Goal: Task Accomplishment & Management: Complete application form

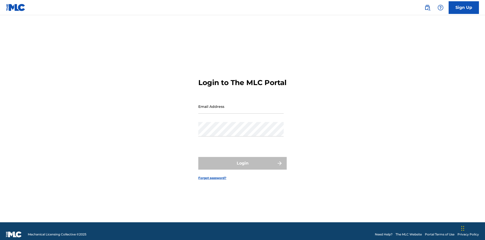
scroll to position [7, 0]
click at [241, 104] on input "Email Address" at bounding box center [240, 106] width 85 height 14
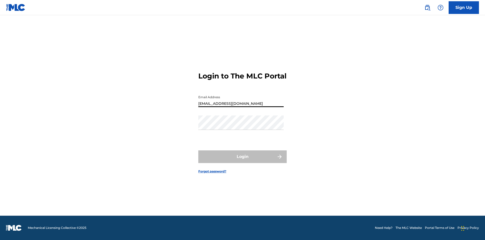
type input "[EMAIL_ADDRESS][DOMAIN_NAME]"
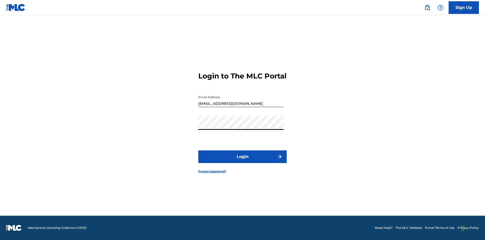
click at [243, 161] on button "Login" at bounding box center [242, 156] width 88 height 13
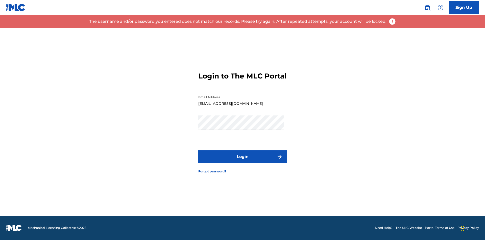
click at [241, 104] on input "[EMAIL_ADDRESS][DOMAIN_NAME]" at bounding box center [240, 100] width 85 height 14
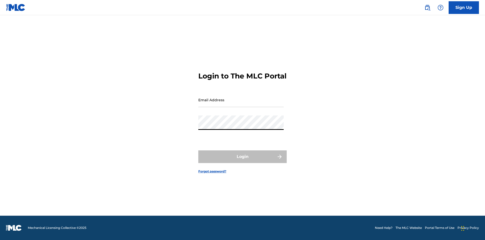
click at [241, 104] on input "Email Address" at bounding box center [240, 100] width 85 height 14
type input "[EMAIL_ADDRESS][DOMAIN_NAME]"
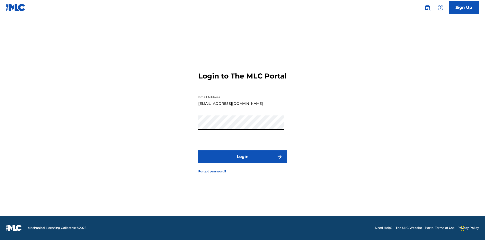
click at [243, 161] on button "Login" at bounding box center [242, 156] width 88 height 13
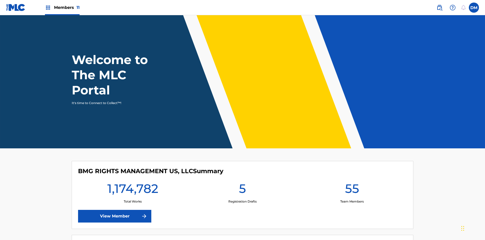
click at [62, 7] on span "Members 11" at bounding box center [67, 8] width 26 height 6
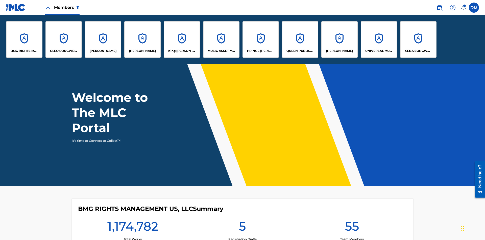
click at [379, 51] on p "UNIVERSAL MUSIC PUB GROUP" at bounding box center [379, 51] width 28 height 5
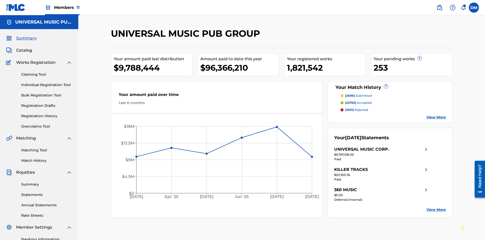
click at [47, 82] on link "Individual Registration Tool" at bounding box center [46, 84] width 51 height 5
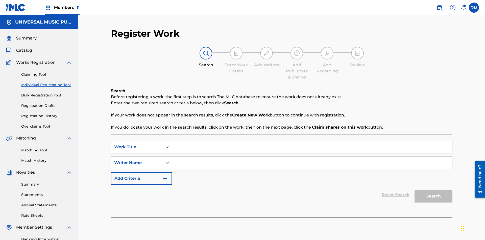
click at [312, 141] on input "Search Form" at bounding box center [312, 147] width 280 height 12
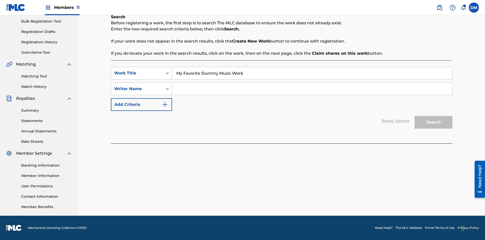
type input "My Favorite Dummy Music Work"
click at [312, 89] on input "Search Form" at bounding box center [312, 89] width 280 height 12
type input "1234567890"
click at [434, 122] on button "Search" at bounding box center [434, 122] width 38 height 13
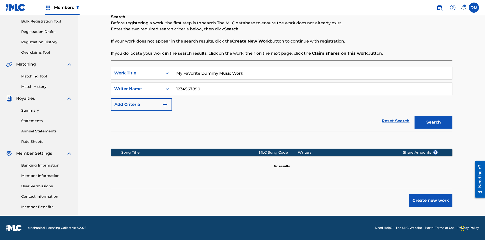
click at [431, 200] on button "Create new work" at bounding box center [430, 200] width 43 height 13
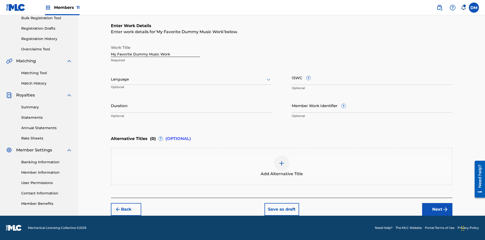
scroll to position [0, 0]
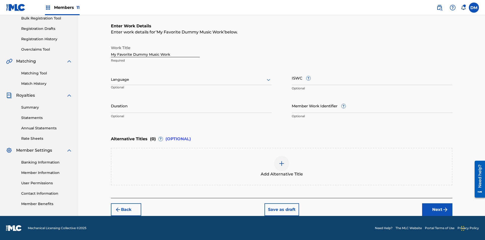
click at [437, 209] on button "Next" at bounding box center [437, 209] width 30 height 13
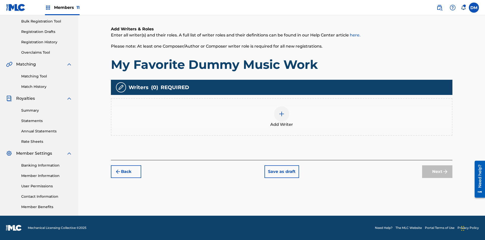
click at [282, 117] on img at bounding box center [282, 114] width 6 height 6
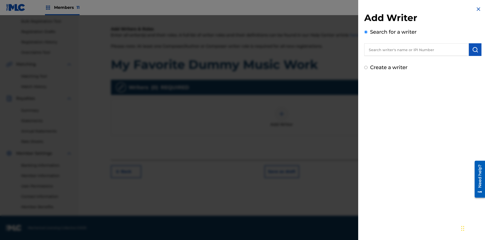
click at [417, 50] on input "text" at bounding box center [416, 49] width 105 height 13
type input "[PERSON_NAME]"
click at [475, 50] on img "submit" at bounding box center [475, 50] width 6 height 6
